Goal: Task Accomplishment & Management: Use online tool/utility

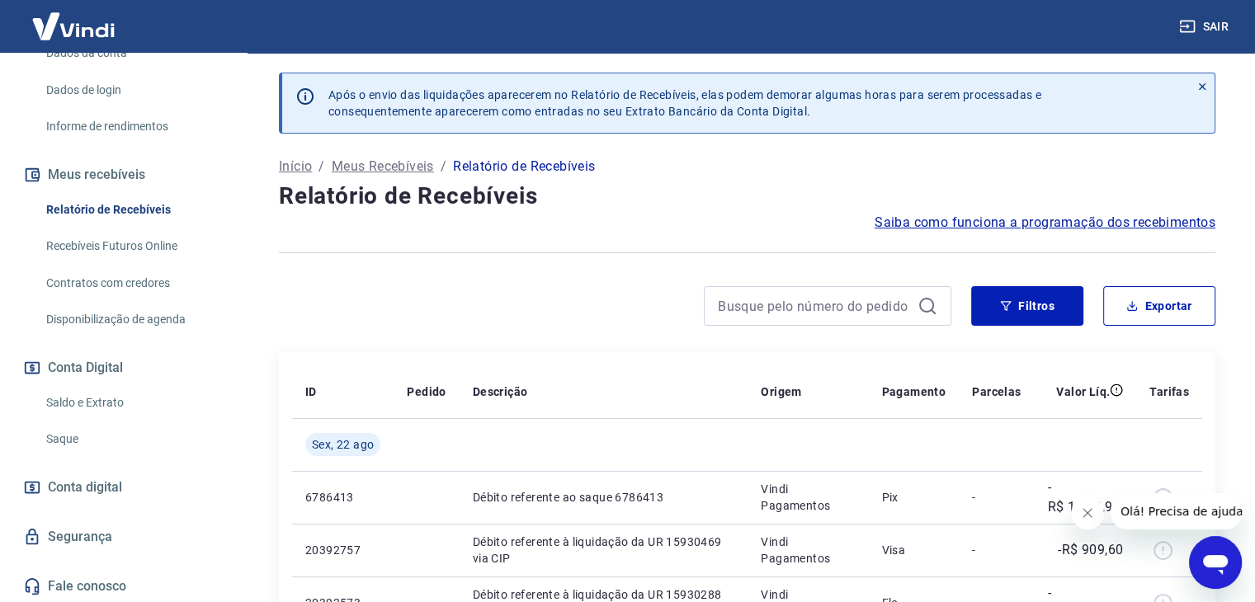
scroll to position [276, 0]
click at [102, 396] on link "Saldo e Extrato" at bounding box center [133, 401] width 187 height 34
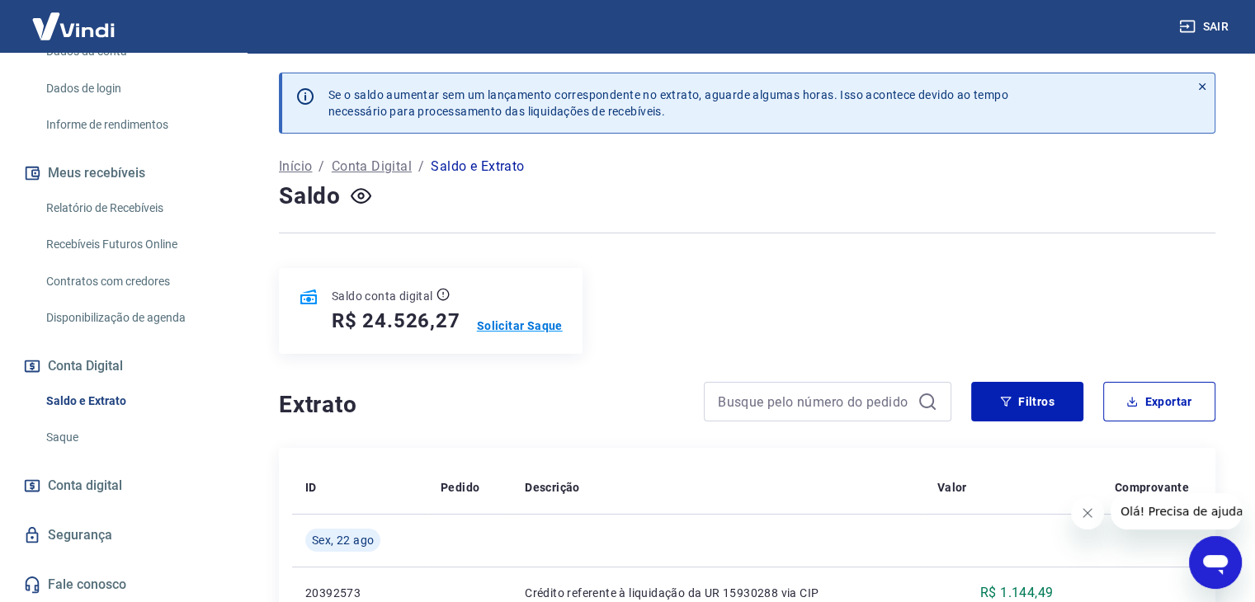
click at [489, 320] on p "Solicitar Saque" at bounding box center [520, 326] width 86 height 16
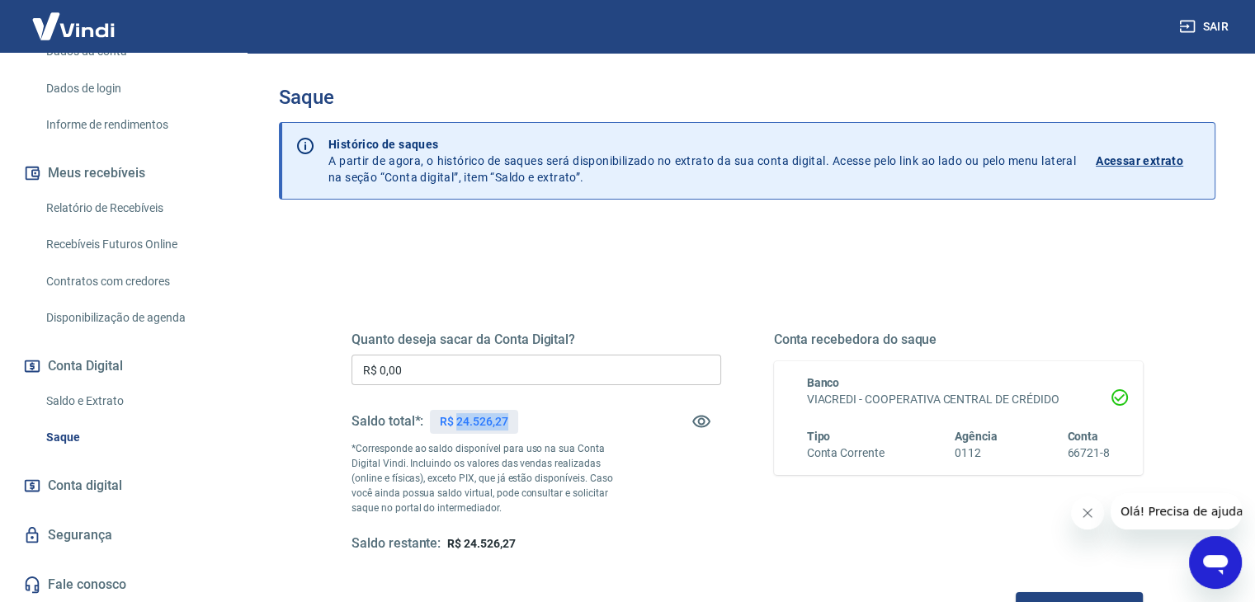
drag, startPoint x: 508, startPoint y: 423, endPoint x: 457, endPoint y: 416, distance: 51.7
click at [457, 416] on div "R$ 24.526,27" at bounding box center [473, 422] width 87 height 24
copy p "24.526,27"
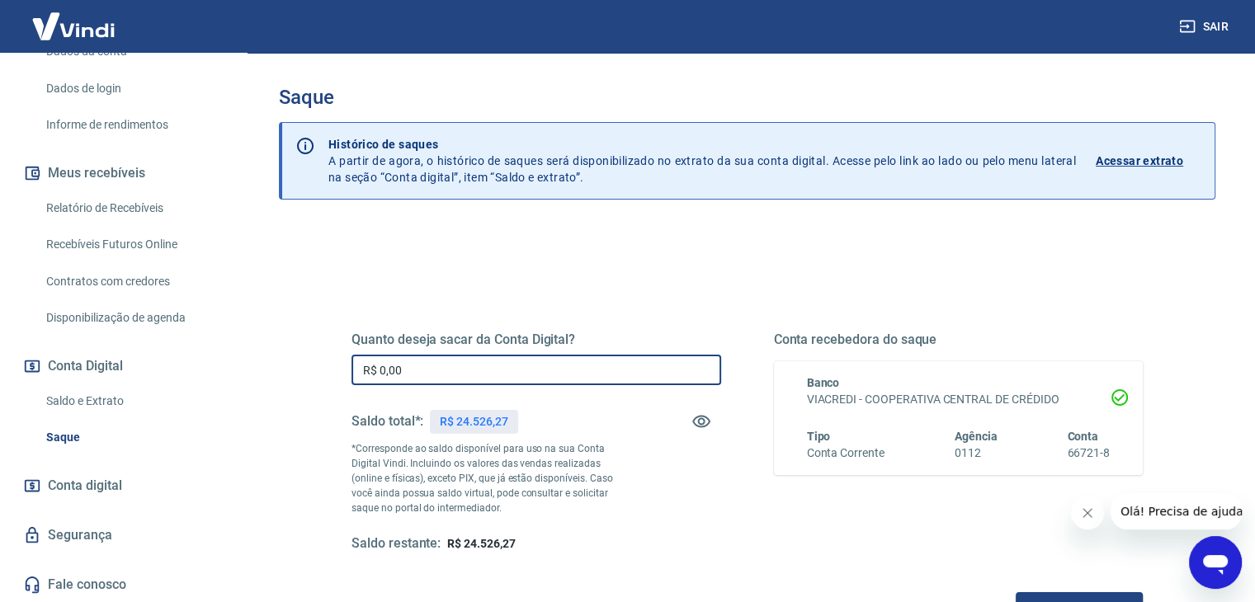
click at [422, 363] on input "R$ 0,00" at bounding box center [536, 370] width 370 height 31
paste input "24.526,27"
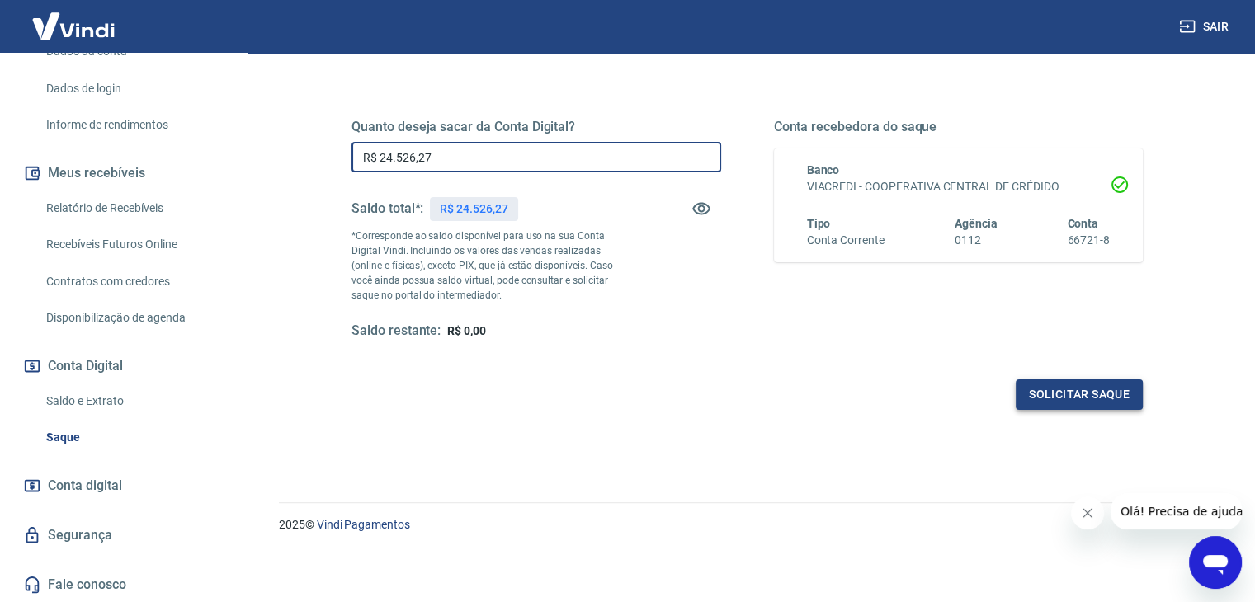
type input "R$ 24.526,27"
click at [1107, 382] on button "Solicitar saque" at bounding box center [1079, 394] width 127 height 31
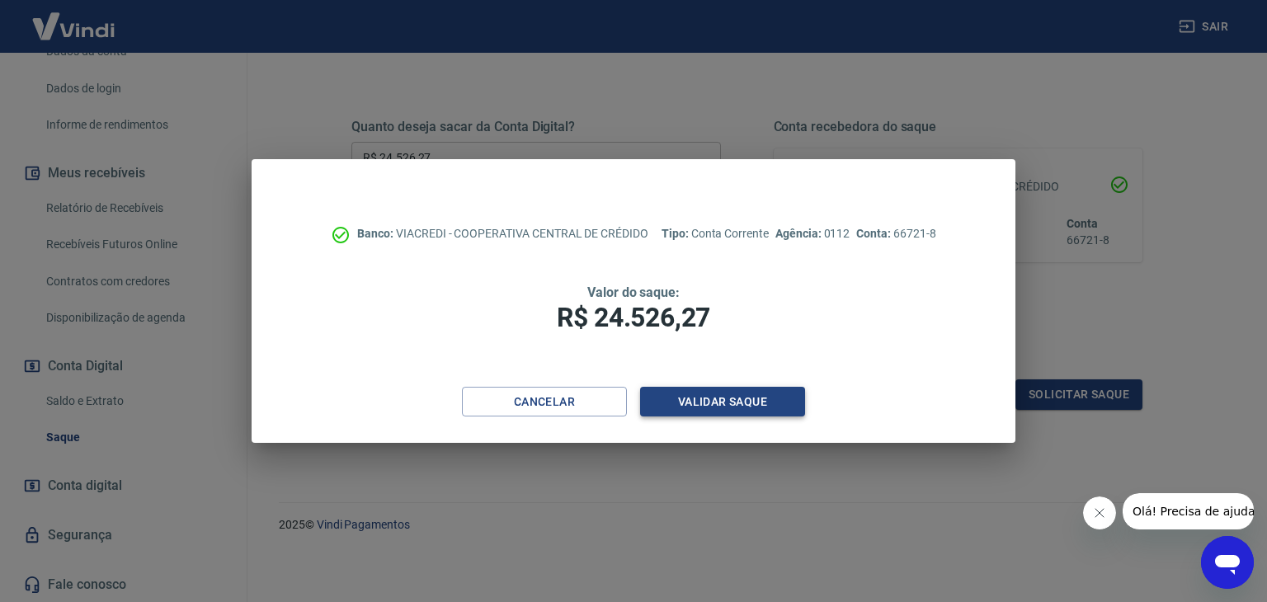
click at [723, 407] on button "Validar saque" at bounding box center [722, 402] width 165 height 31
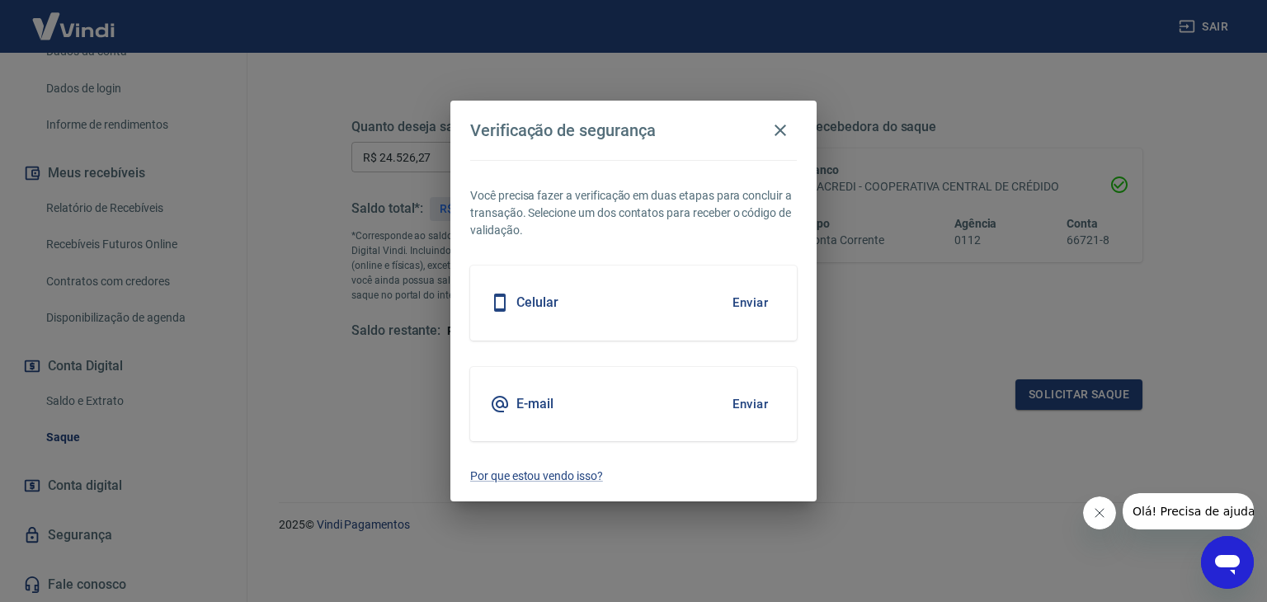
click at [739, 403] on button "Enviar" at bounding box center [751, 404] width 54 height 35
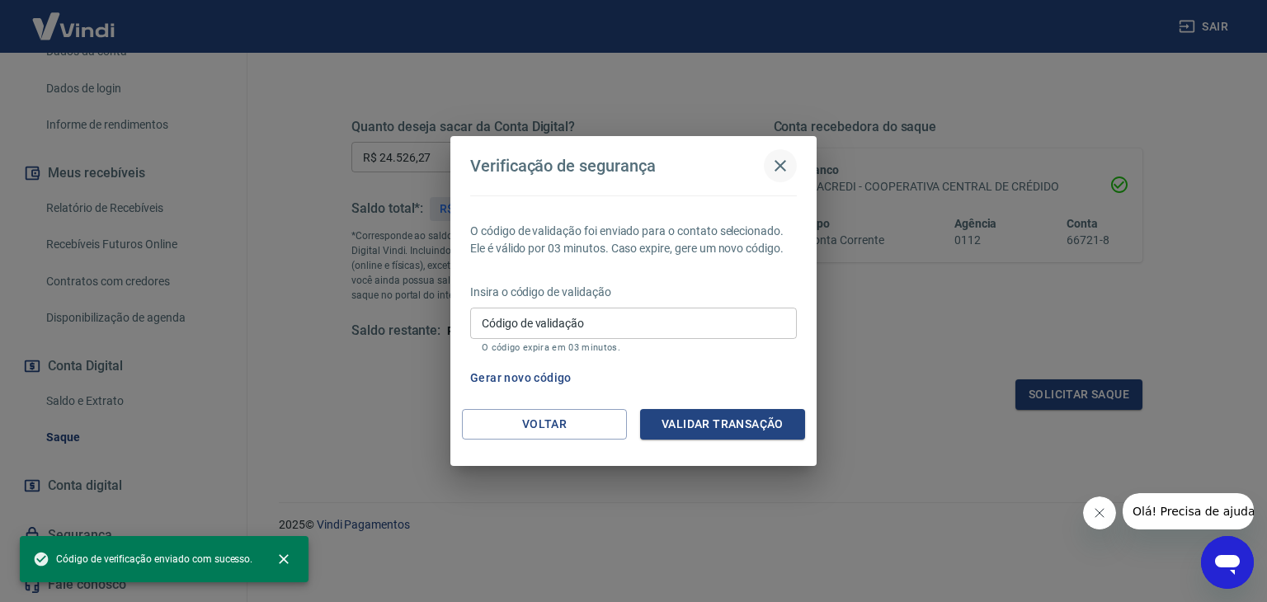
click at [785, 163] on icon "button" at bounding box center [781, 166] width 20 height 20
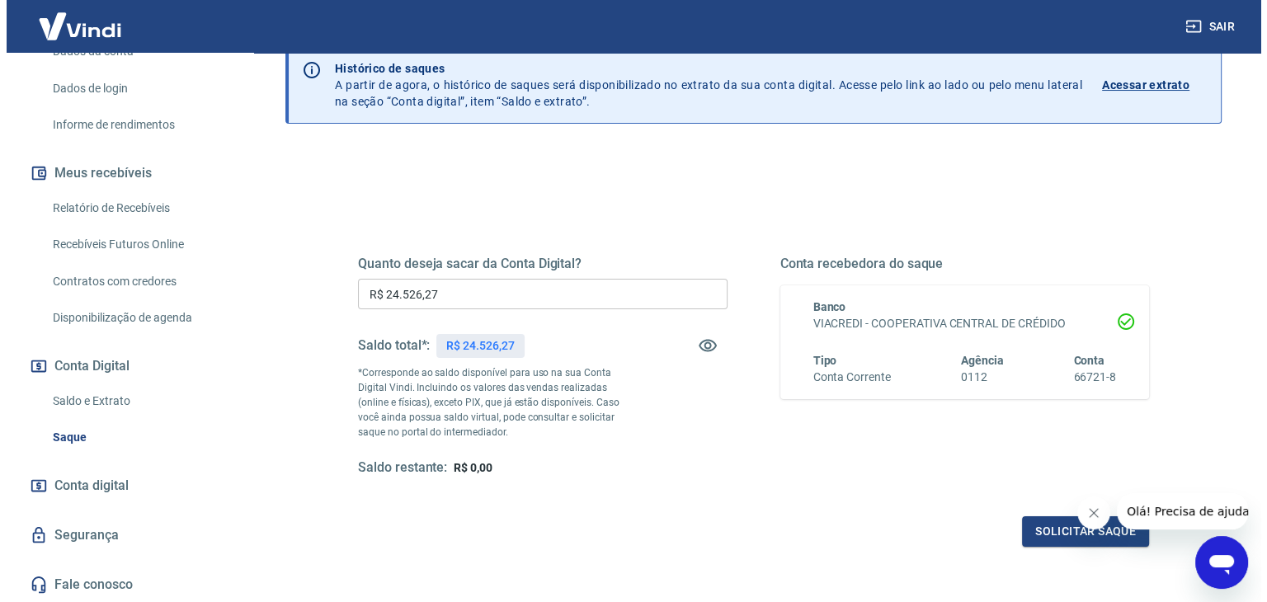
scroll to position [165, 0]
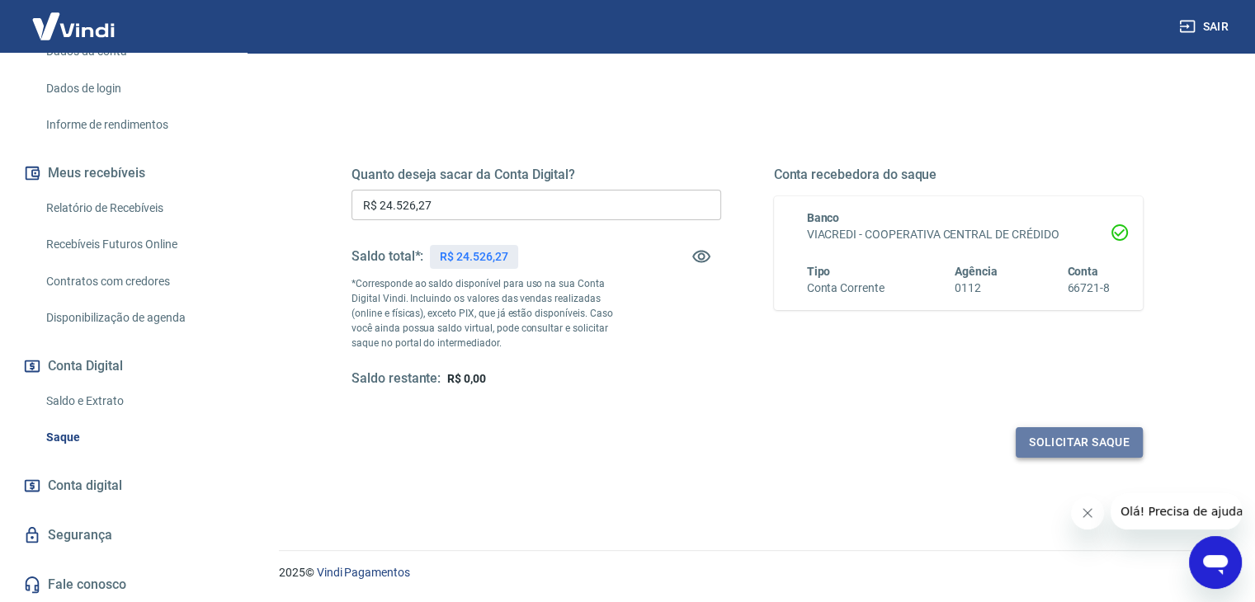
click at [1044, 436] on button "Solicitar saque" at bounding box center [1079, 442] width 127 height 31
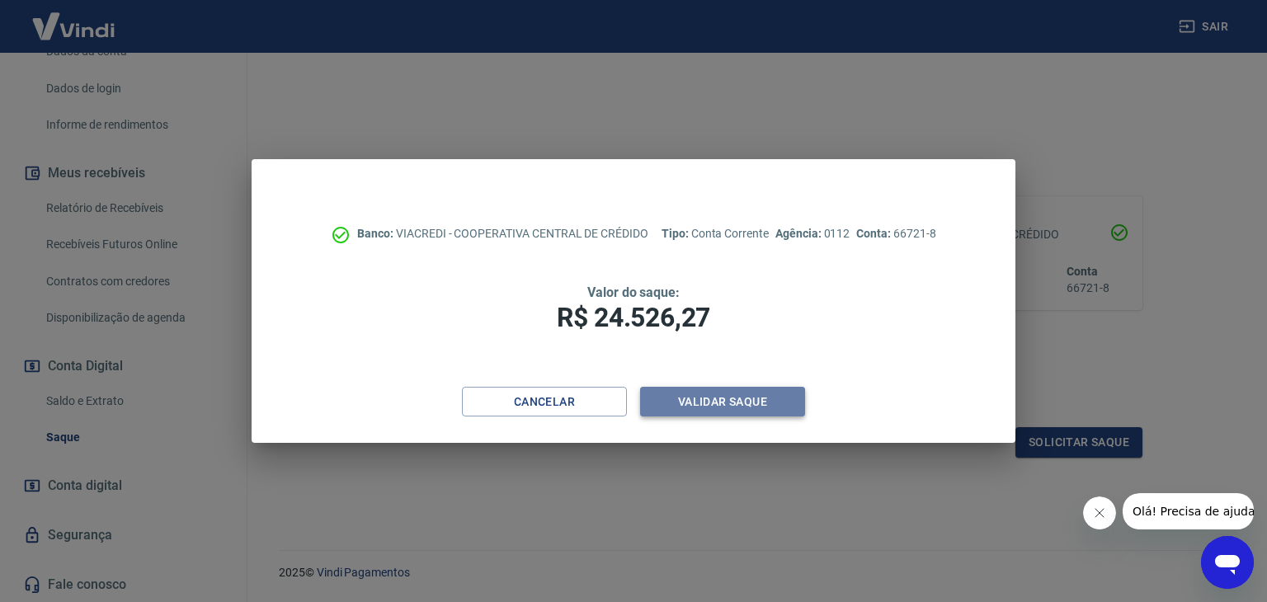
click at [690, 403] on button "Validar saque" at bounding box center [722, 402] width 165 height 31
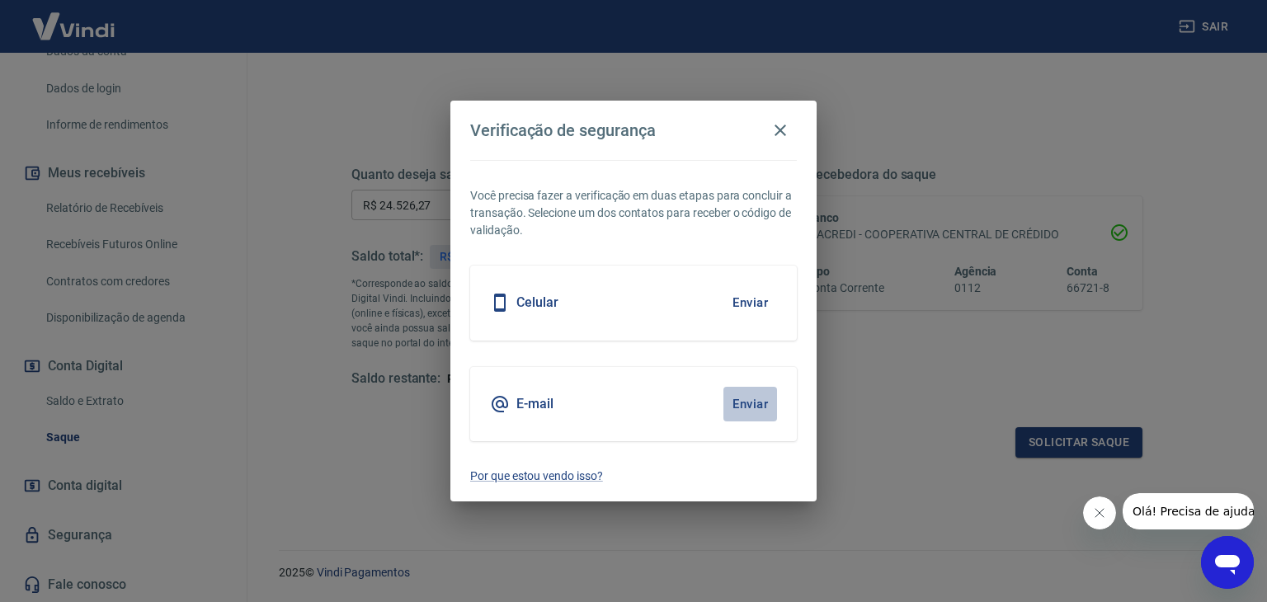
click at [755, 403] on button "Enviar" at bounding box center [751, 404] width 54 height 35
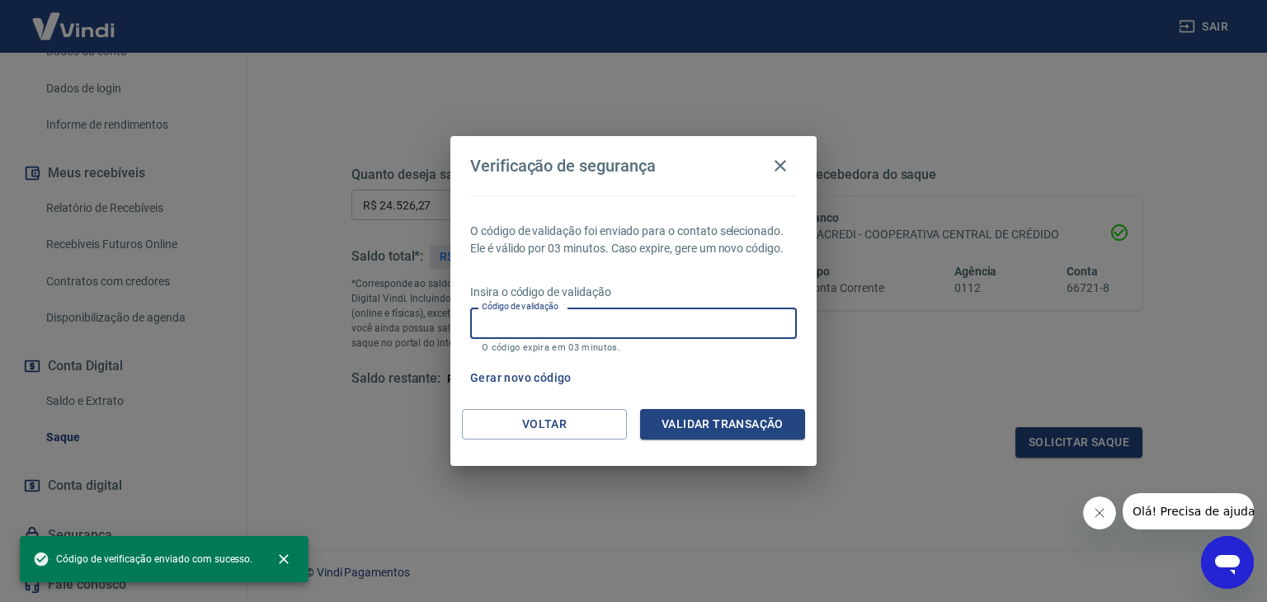
click at [604, 326] on input "Código de validação" at bounding box center [633, 323] width 327 height 31
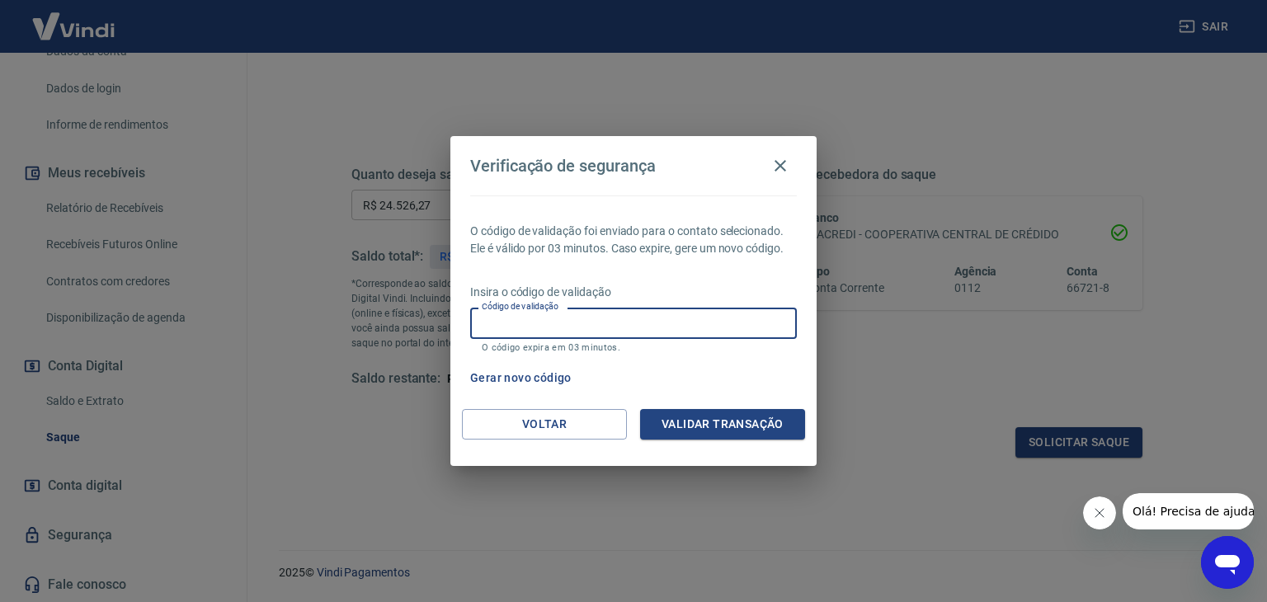
paste input "951102"
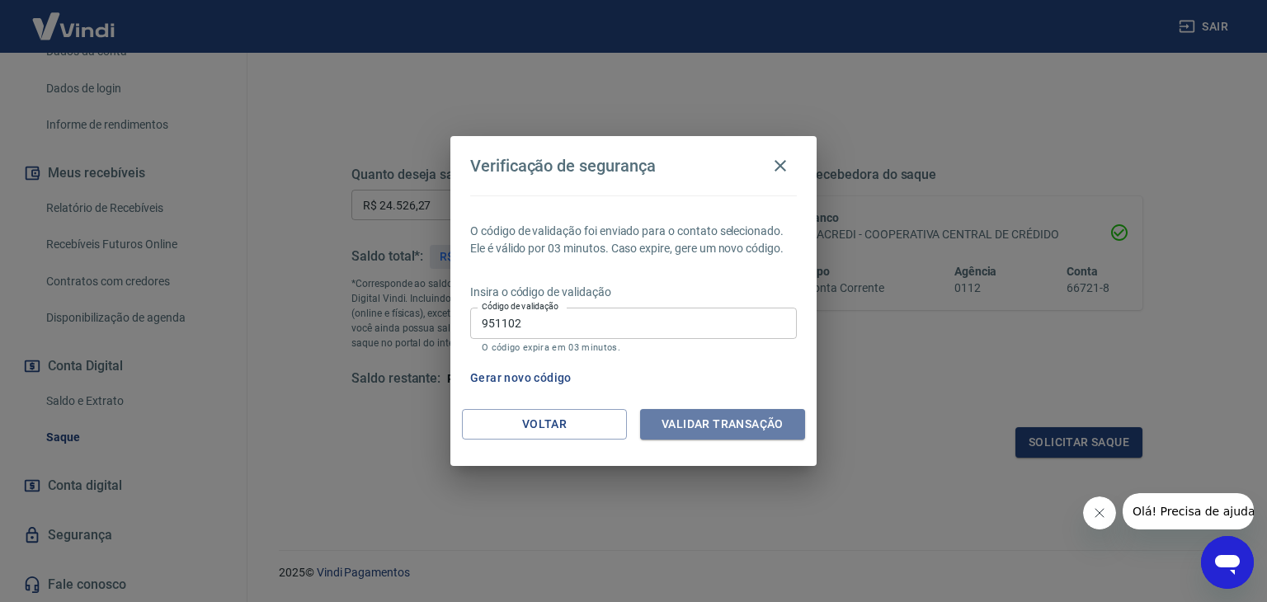
click at [723, 416] on button "Validar transação" at bounding box center [722, 424] width 165 height 31
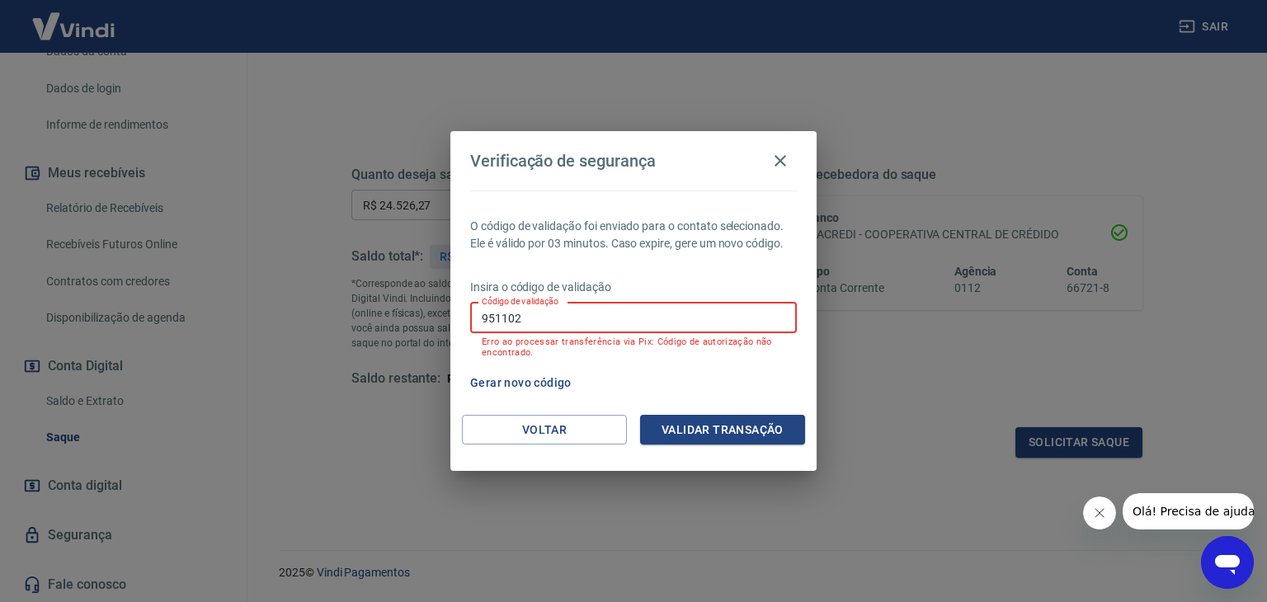
drag, startPoint x: 535, startPoint y: 318, endPoint x: 431, endPoint y: 318, distance: 104.8
click at [431, 318] on div "Verificação de segurança O código de validação foi enviado para o contato selec…" at bounding box center [633, 301] width 1267 height 602
paste input "270900"
type input "270900"
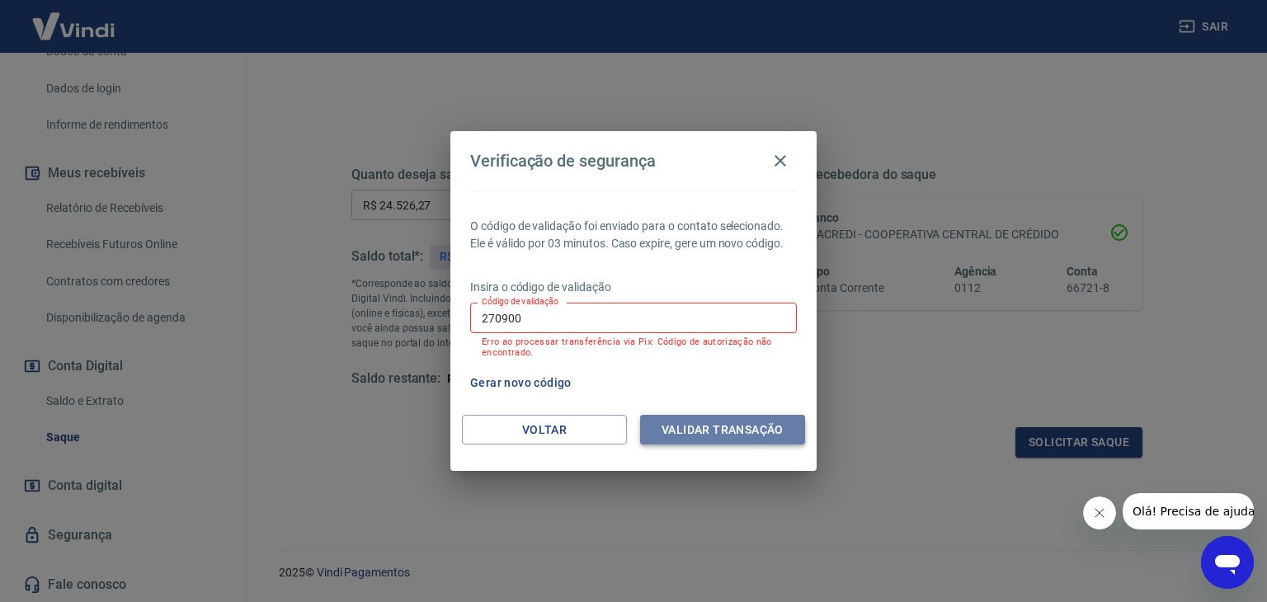
click at [720, 424] on button "Validar transação" at bounding box center [722, 430] width 165 height 31
